Goal: Navigation & Orientation: Understand site structure

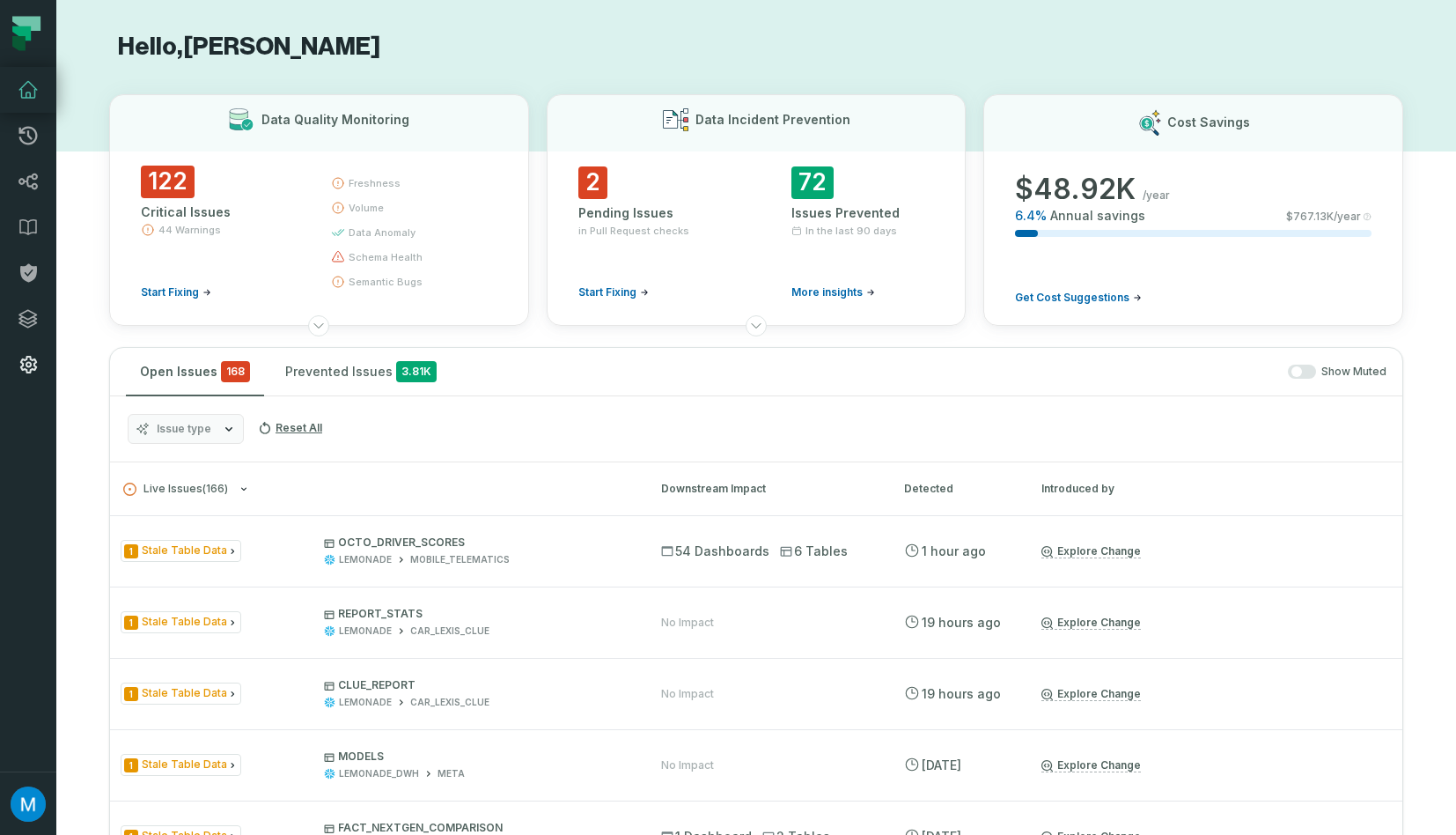
click at [27, 373] on icon at bounding box center [28, 364] width 21 height 21
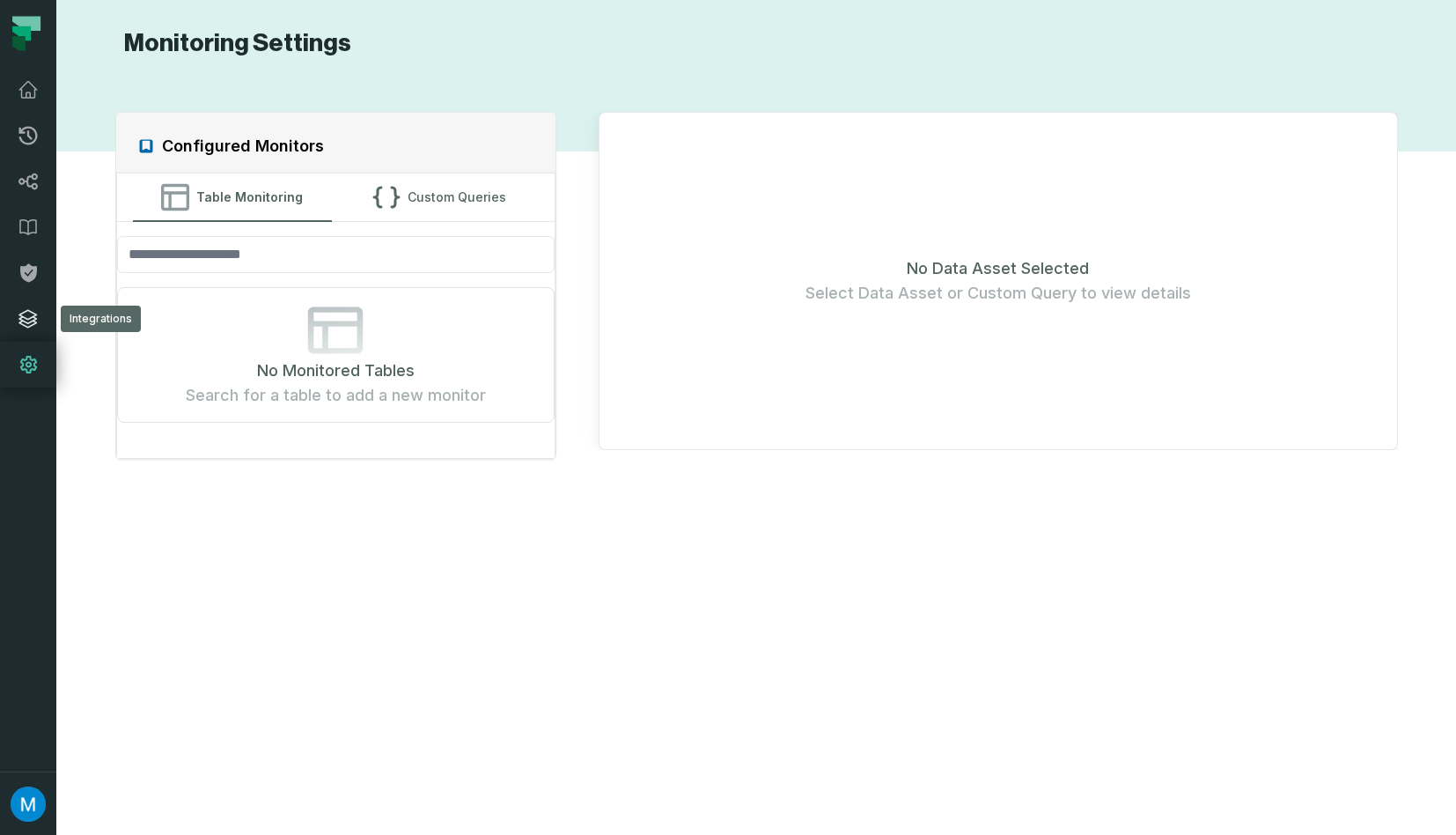
click at [33, 332] on link "Integrations" at bounding box center [28, 319] width 56 height 46
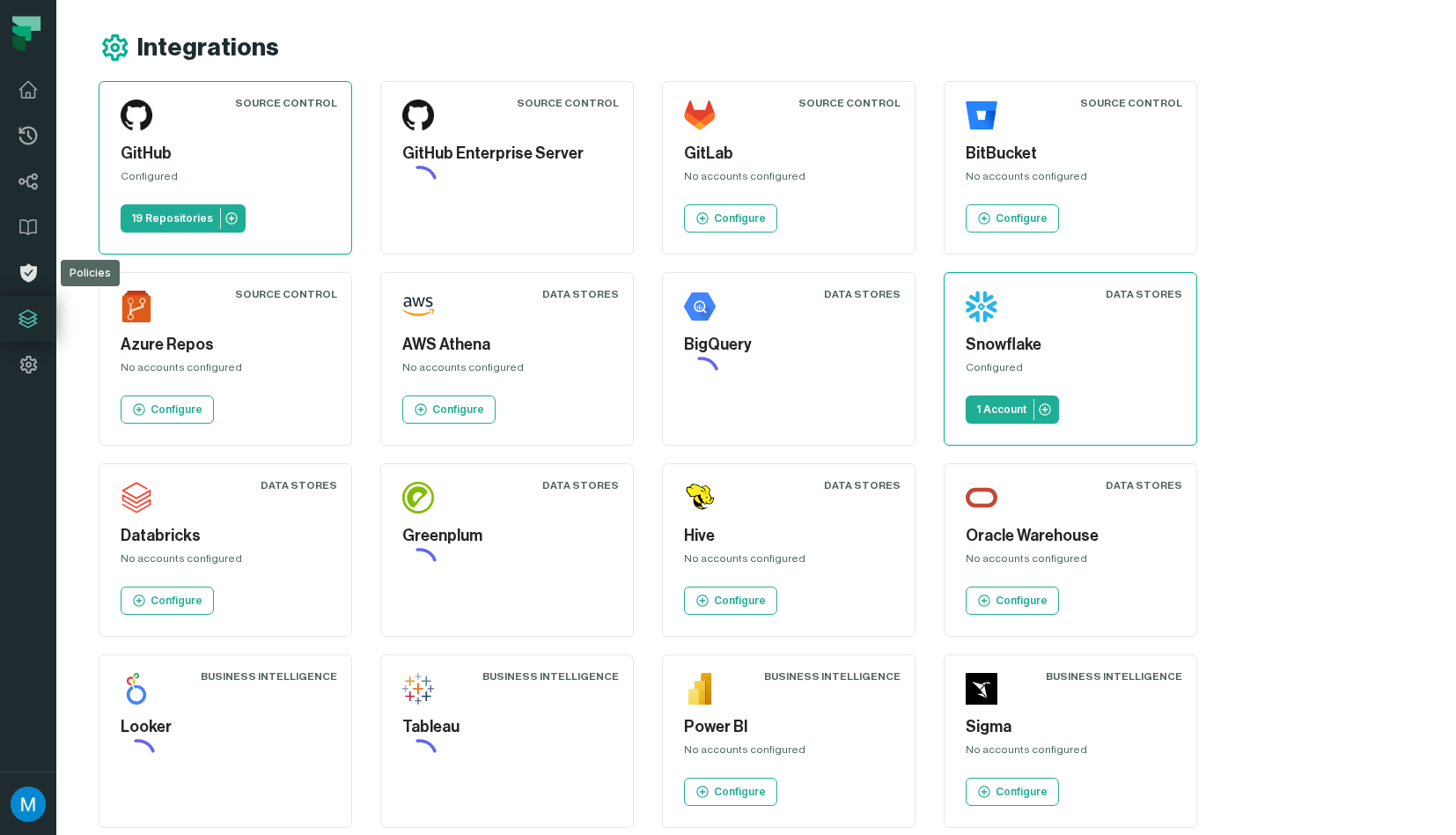
click at [34, 269] on icon at bounding box center [28, 273] width 17 height 19
click at [31, 236] on icon at bounding box center [28, 226] width 21 height 21
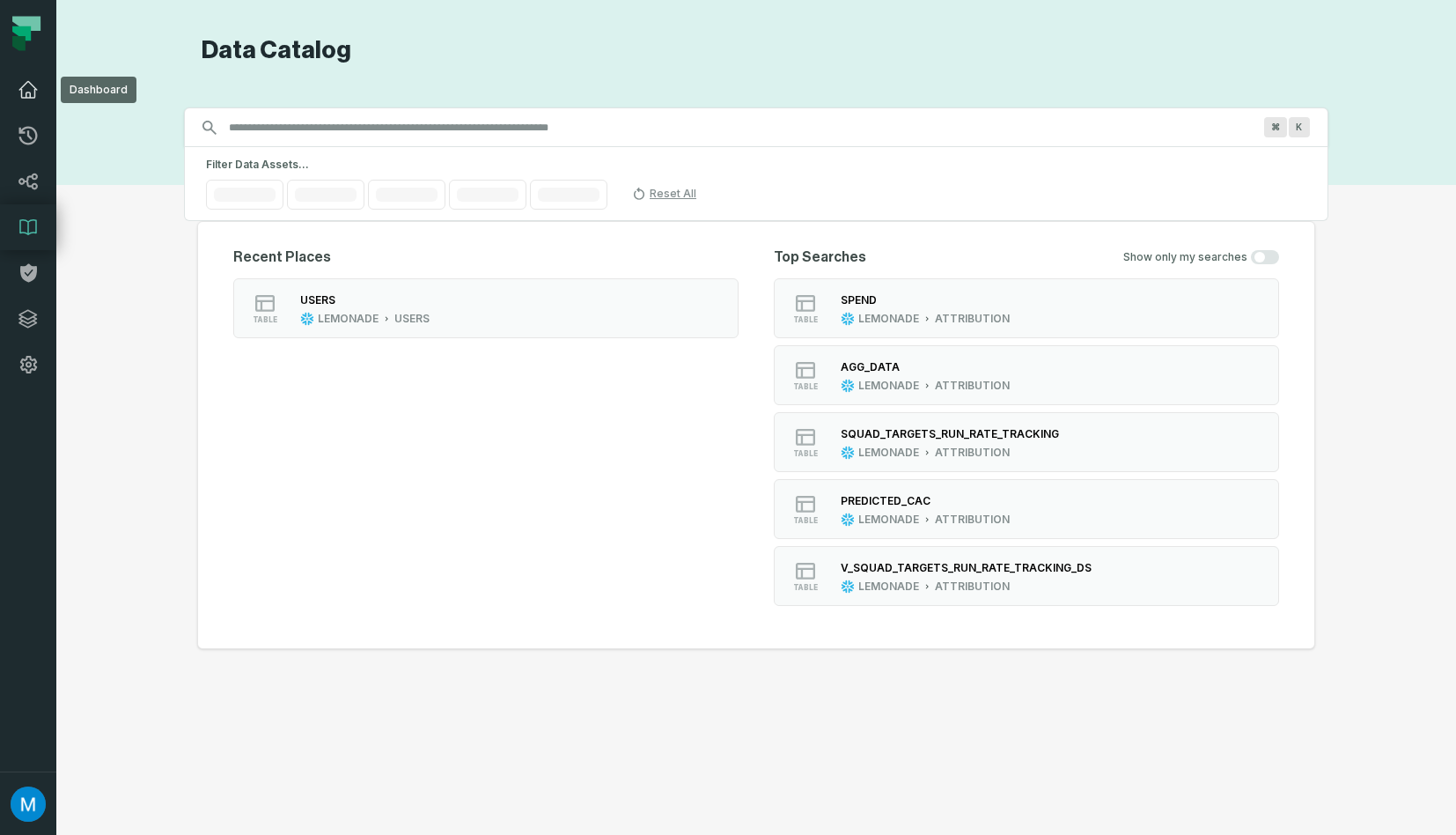
click at [30, 111] on link "Dashboard" at bounding box center [28, 90] width 56 height 46
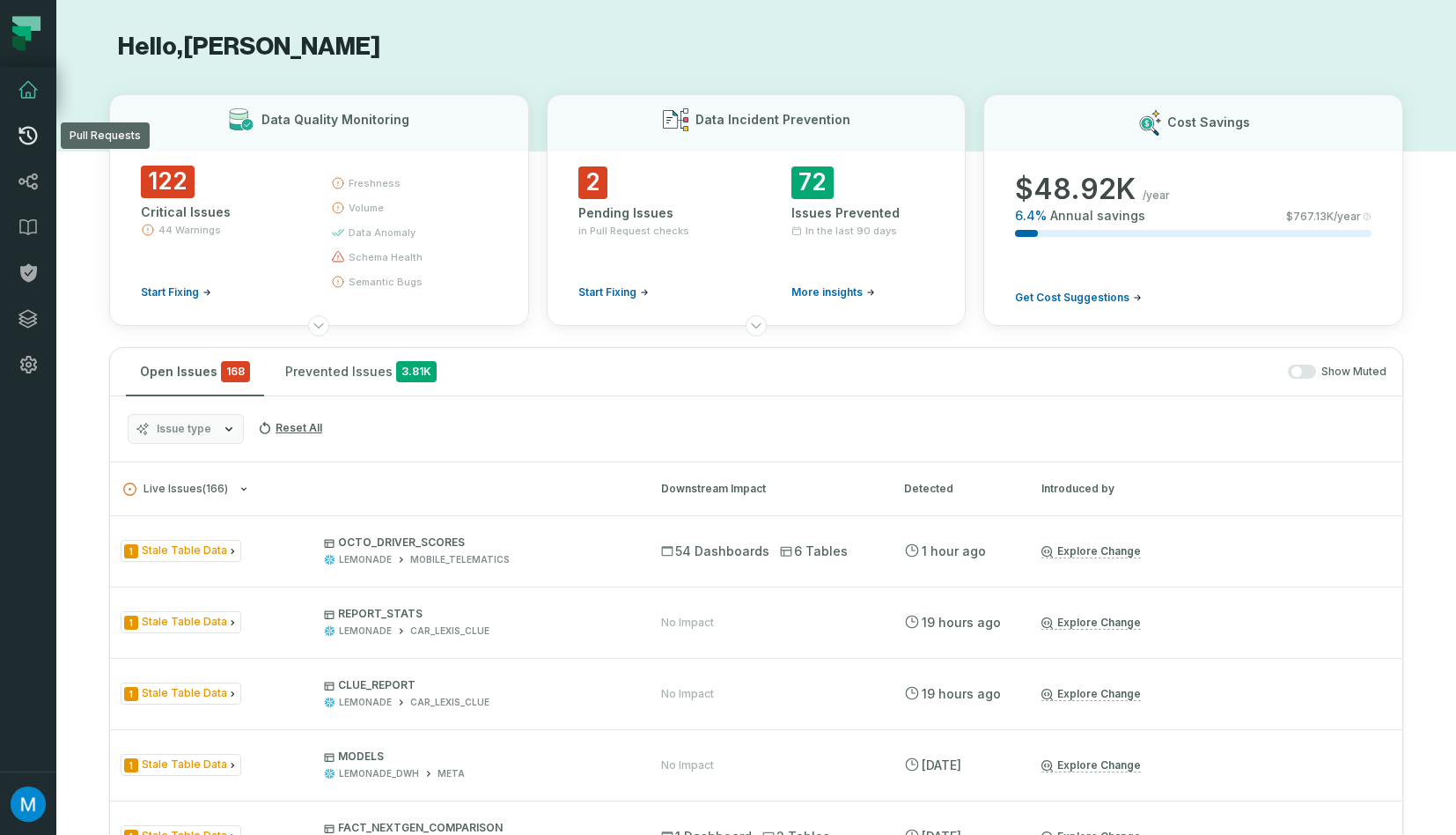
click at [28, 139] on icon at bounding box center [28, 135] width 21 height 21
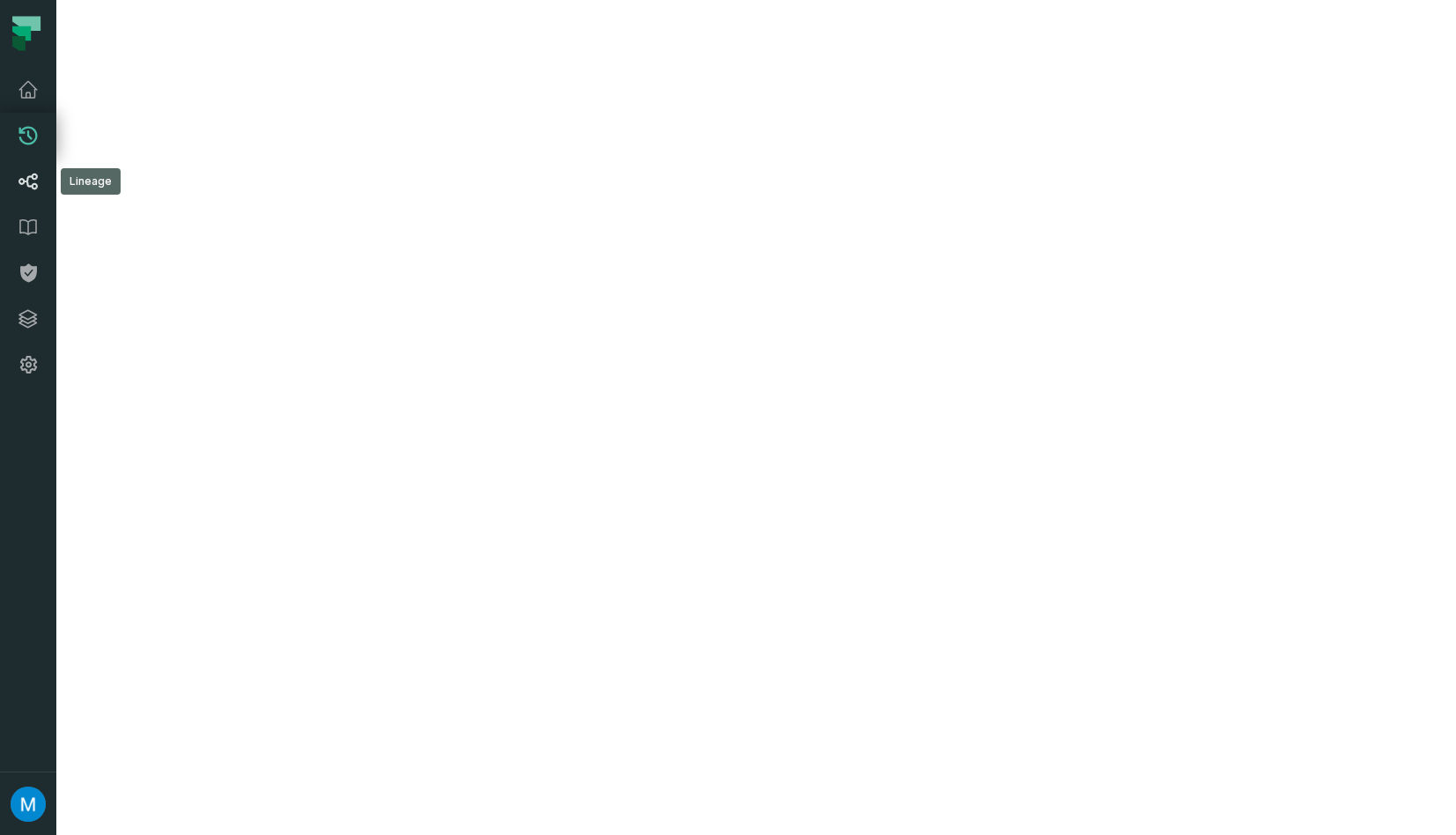
click at [28, 168] on link "Lineage" at bounding box center [28, 182] width 56 height 46
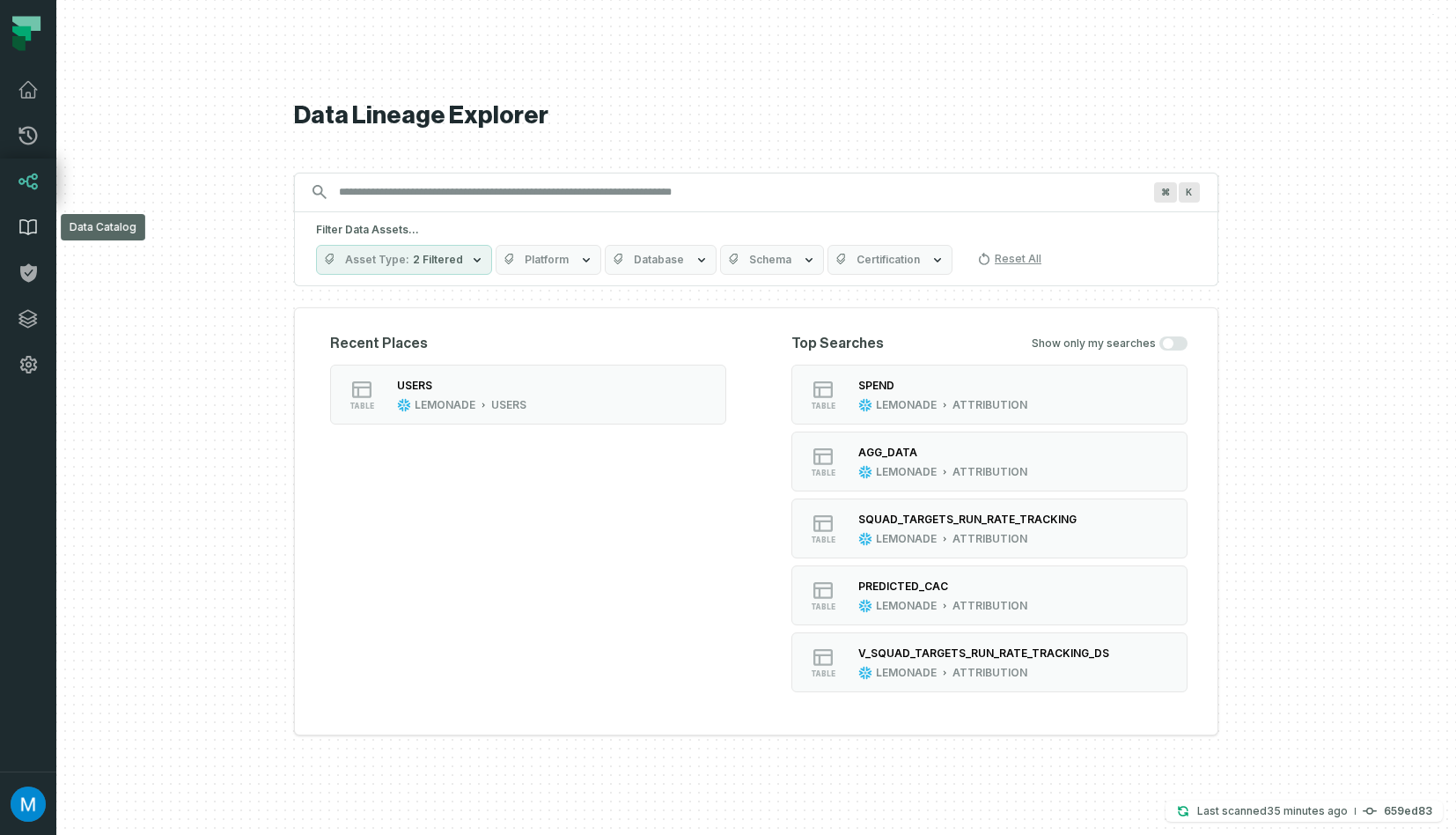
click at [26, 219] on icon at bounding box center [28, 226] width 21 height 21
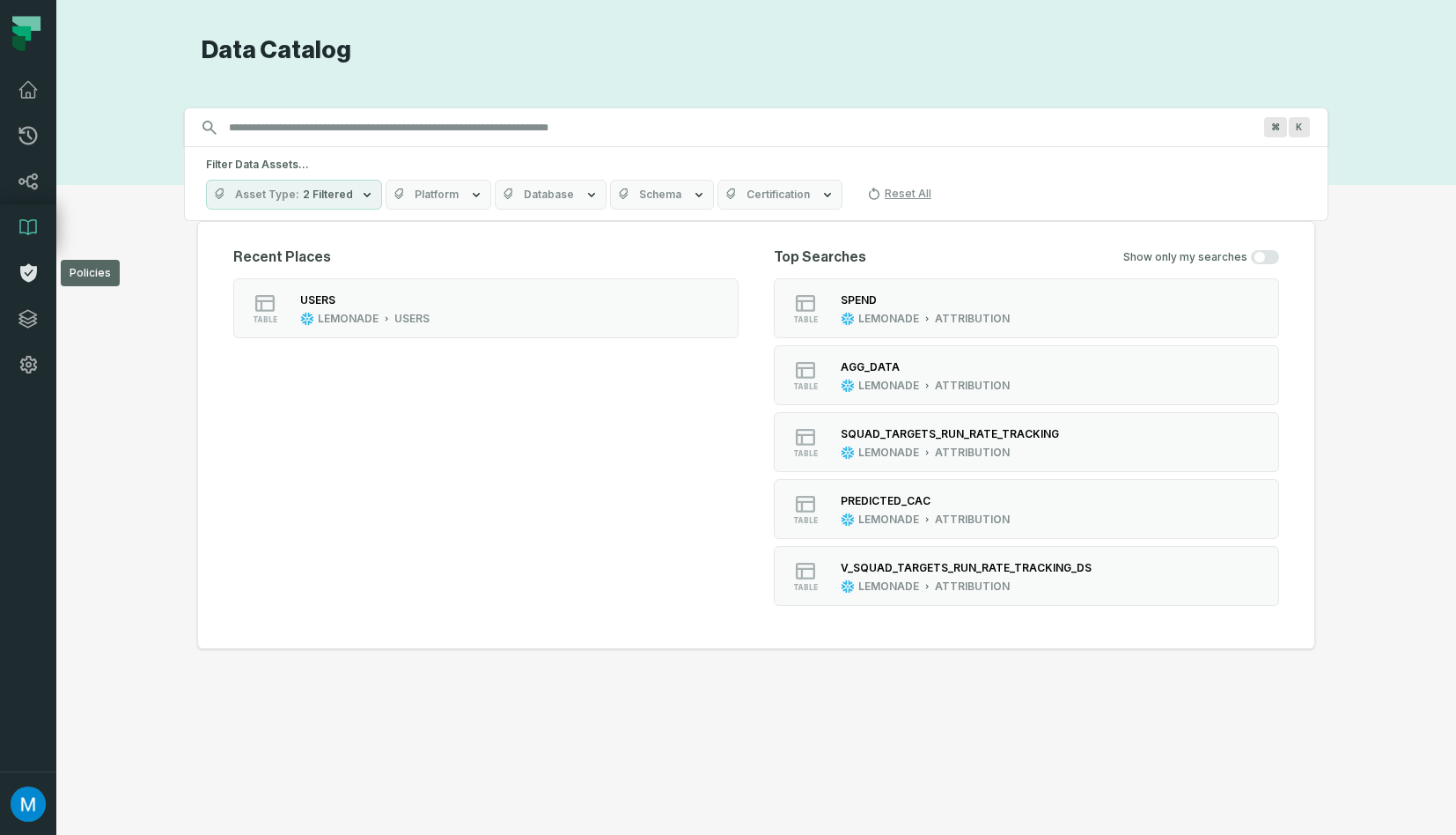
click at [29, 255] on link "Policies" at bounding box center [28, 273] width 56 height 46
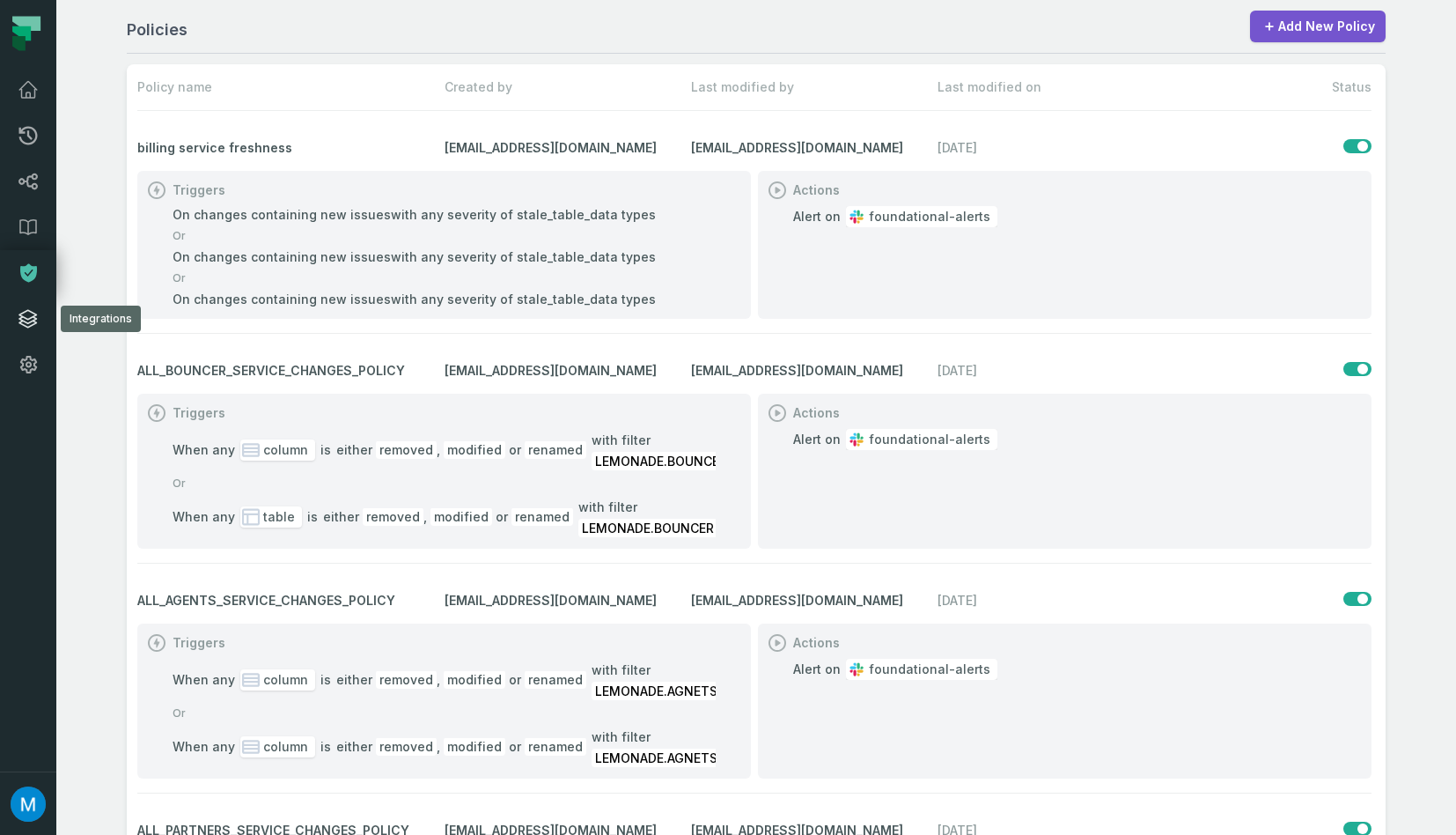
click at [34, 311] on icon at bounding box center [28, 318] width 21 height 21
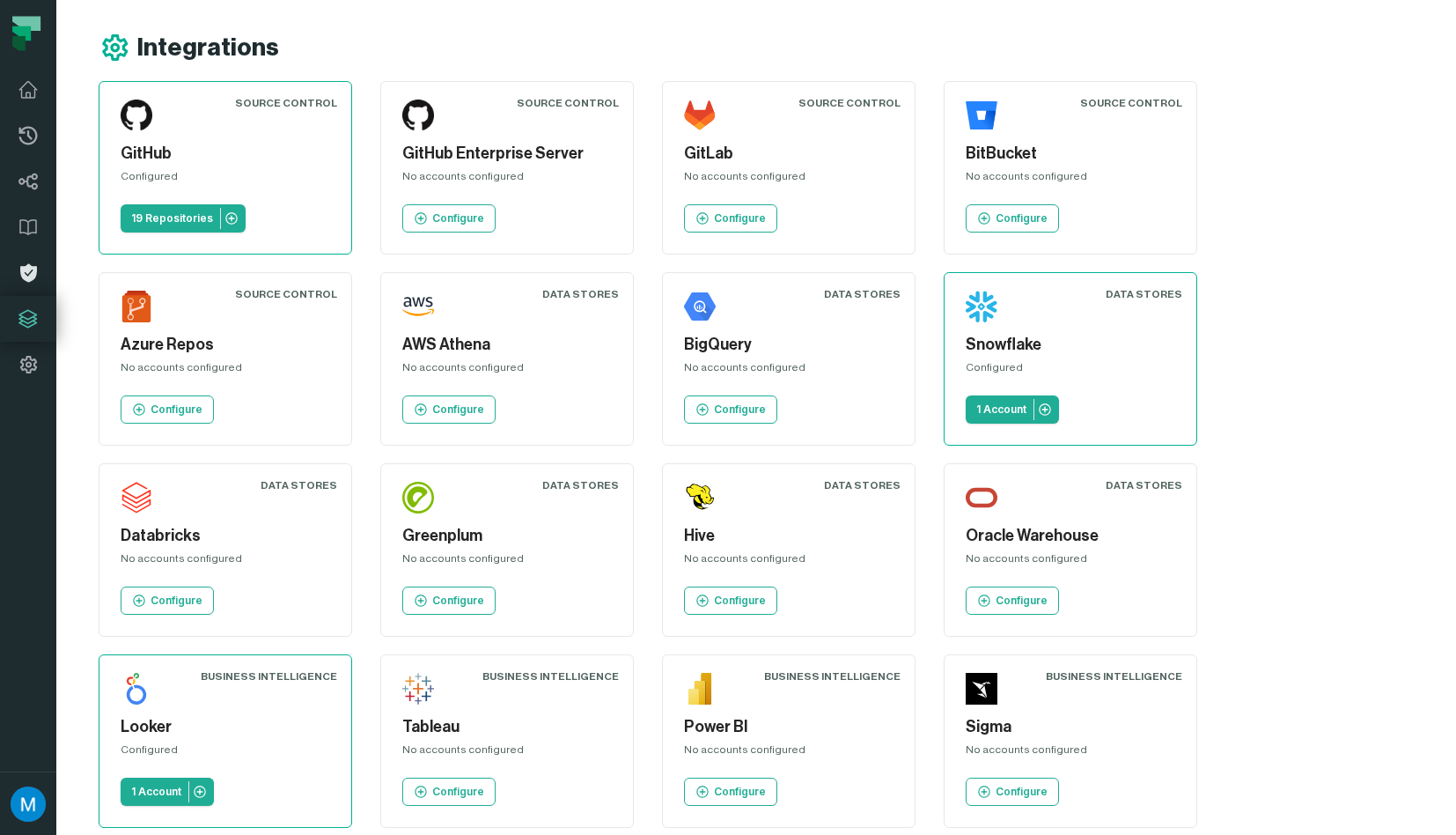
click at [40, 273] on link "Policies" at bounding box center [28, 273] width 56 height 46
